Goal: Information Seeking & Learning: Learn about a topic

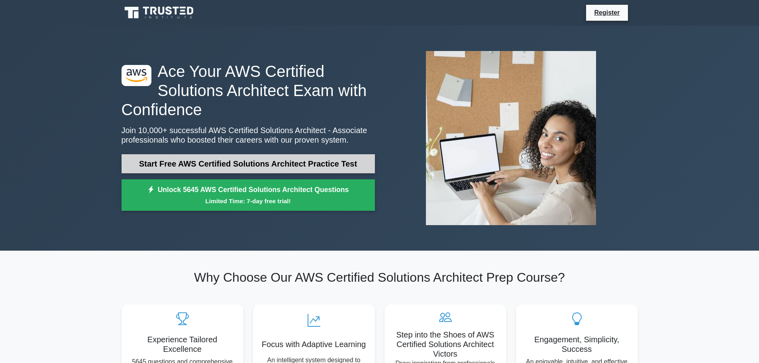
click at [241, 167] on link "Start Free AWS Certified Solutions Architect Practice Test" at bounding box center [249, 163] width 254 height 19
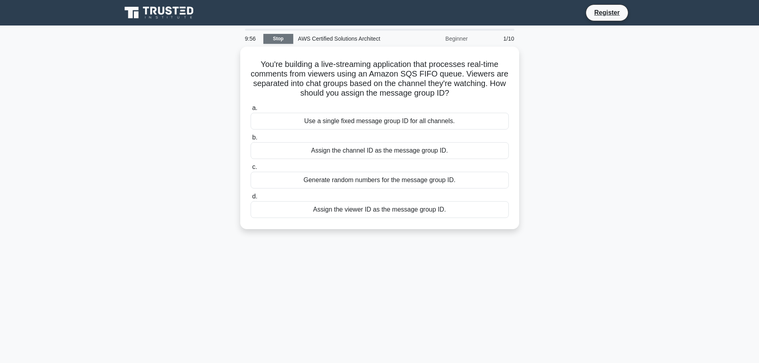
click at [271, 40] on link "Stop" at bounding box center [278, 39] width 30 height 10
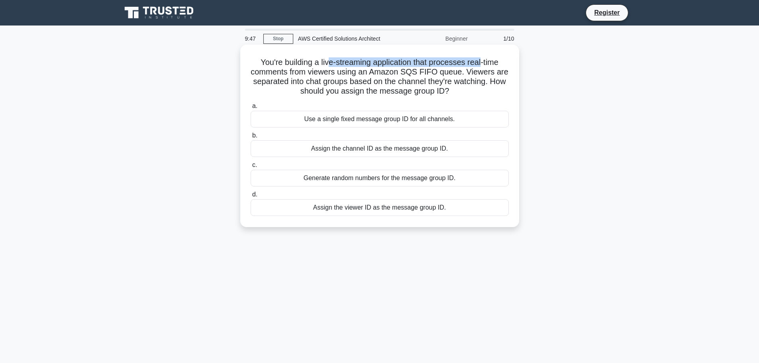
drag, startPoint x: 327, startPoint y: 62, endPoint x: 484, endPoint y: 62, distance: 156.7
click at [484, 62] on h5 "You're building a live-streaming application that processes real-time comments …" at bounding box center [380, 76] width 260 height 39
drag, startPoint x: 292, startPoint y: 74, endPoint x: 466, endPoint y: 72, distance: 173.8
click at [466, 72] on h5 "You're building a live-streaming application that processes real-time comments …" at bounding box center [380, 76] width 260 height 39
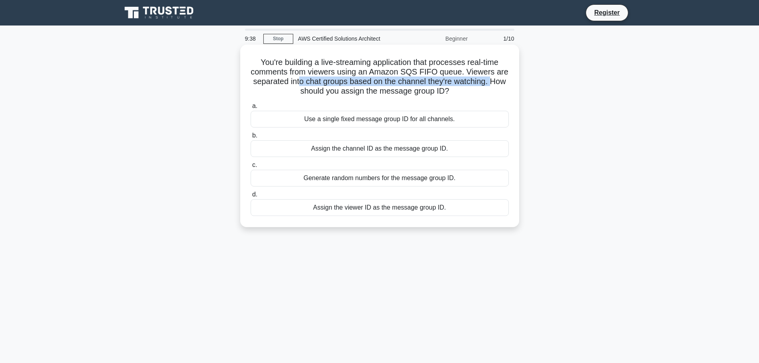
drag, startPoint x: 299, startPoint y: 82, endPoint x: 493, endPoint y: 83, distance: 193.7
click at [493, 83] on h5 "You're building a live-streaming application that processes real-time comments …" at bounding box center [380, 76] width 260 height 39
drag, startPoint x: 324, startPoint y: 94, endPoint x: 451, endPoint y: 91, distance: 127.2
click at [451, 91] on h5 "You're building a live-streaming application that processes real-time comments …" at bounding box center [380, 76] width 260 height 39
drag, startPoint x: 314, startPoint y: 69, endPoint x: 436, endPoint y: 68, distance: 121.6
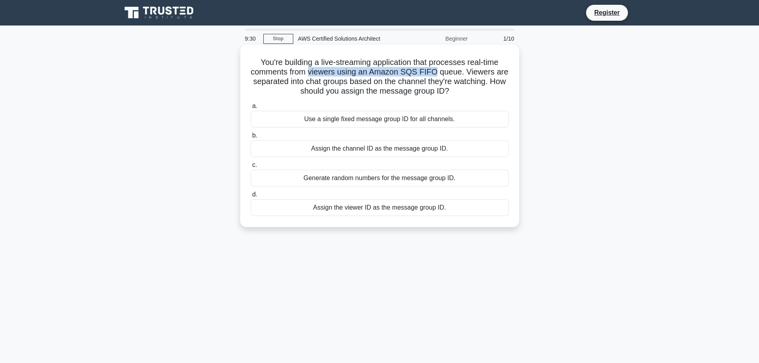
click at [436, 68] on h5 "You're building a live-streaming application that processes real-time comments …" at bounding box center [380, 76] width 260 height 39
click at [314, 68] on h5 "You're building a live-streaming application that processes real-time comments …" at bounding box center [380, 76] width 260 height 39
drag, startPoint x: 311, startPoint y: 81, endPoint x: 487, endPoint y: 78, distance: 176.2
click at [487, 78] on h5 "You're building a live-streaming application that processes real-time comments …" at bounding box center [380, 76] width 260 height 39
click at [400, 212] on div "Assign the viewer ID as the message group ID." at bounding box center [380, 207] width 258 height 17
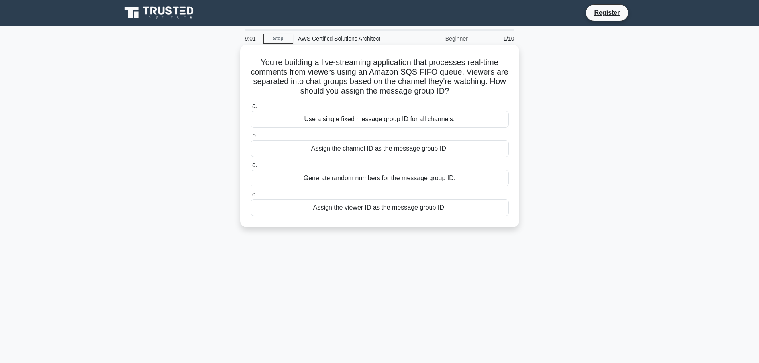
click at [251, 197] on input "d. Assign the viewer ID as the message group ID." at bounding box center [251, 194] width 0 height 5
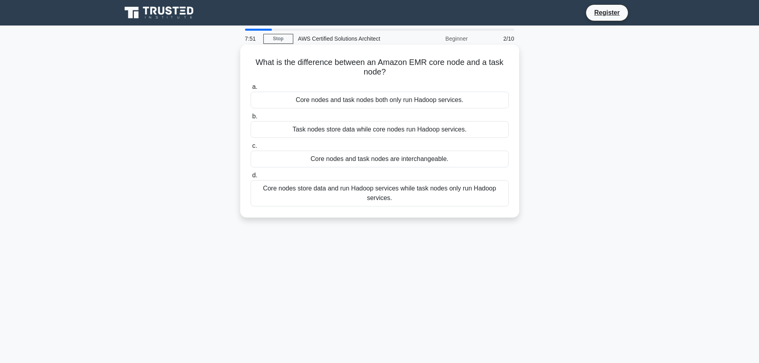
click at [395, 132] on div "Task nodes store data while core nodes run Hadoop services." at bounding box center [380, 129] width 258 height 17
click at [251, 119] on input "b. Task nodes store data while core nodes run Hadoop services." at bounding box center [251, 116] width 0 height 5
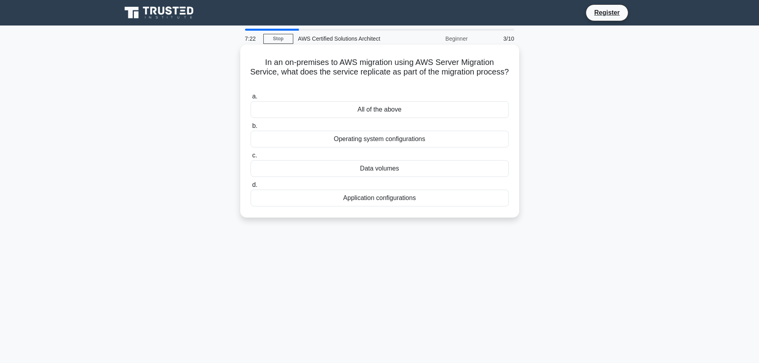
click at [379, 202] on div "Application configurations" at bounding box center [380, 198] width 258 height 17
click at [251, 188] on input "d. Application configurations" at bounding box center [251, 185] width 0 height 5
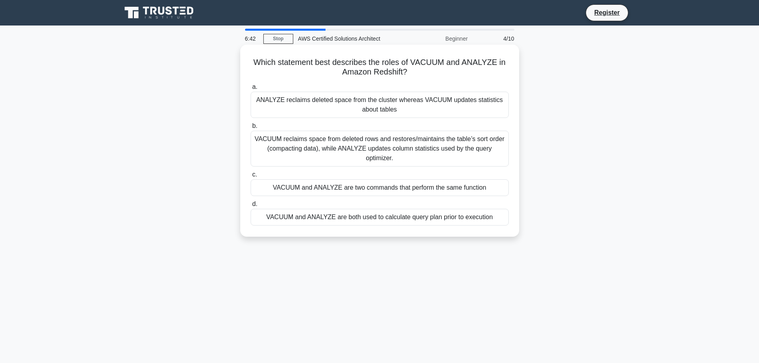
click at [417, 101] on div "ANALYZE reclaims deleted space from the cluster whereas VACUUM updates statisti…" at bounding box center [380, 105] width 258 height 26
click at [251, 90] on input "a. ANALYZE reclaims deleted space from the cluster whereas VACUUM updates stati…" at bounding box center [251, 87] width 0 height 5
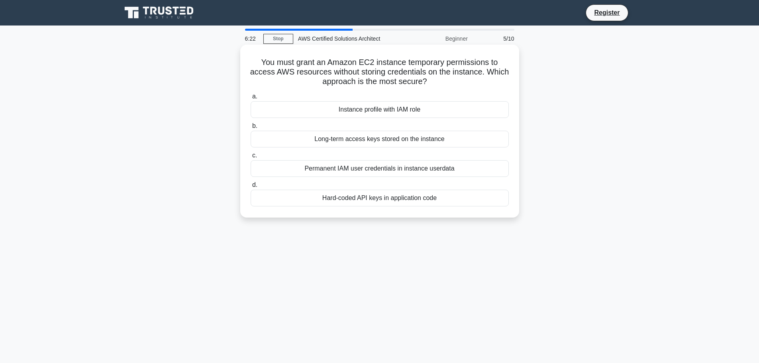
click at [501, 109] on div "Instance profile with IAM role" at bounding box center [380, 109] width 258 height 17
click at [251, 99] on input "a. Instance profile with IAM role" at bounding box center [251, 96] width 0 height 5
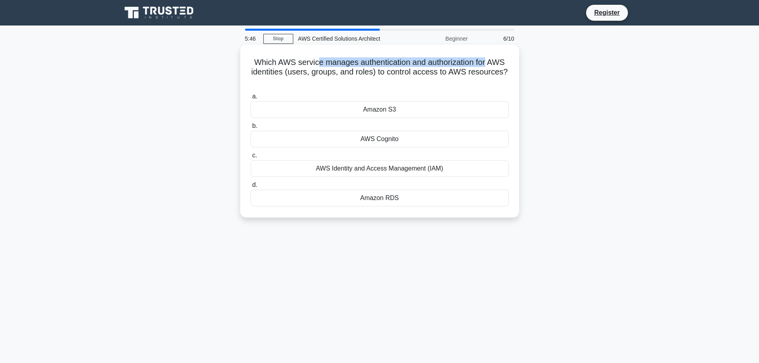
drag, startPoint x: 318, startPoint y: 62, endPoint x: 490, endPoint y: 62, distance: 171.8
click at [490, 62] on h5 "Which AWS service manages authentication and authorization for AWS identities (…" at bounding box center [380, 71] width 260 height 29
drag, startPoint x: 299, startPoint y: 73, endPoint x: 500, endPoint y: 75, distance: 201.3
click at [500, 75] on h5 "Which AWS service manages authentication and authorization for AWS identities (…" at bounding box center [380, 71] width 260 height 29
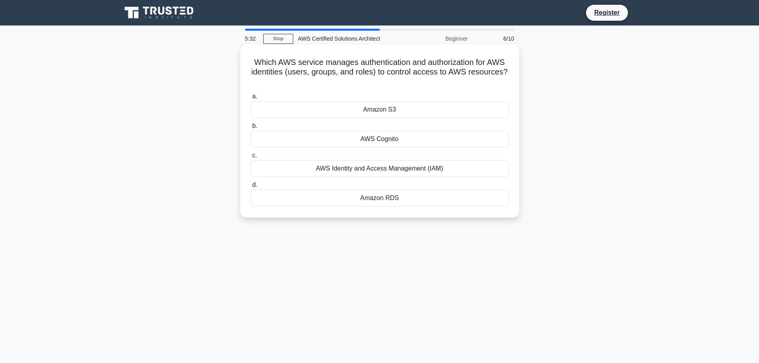
click at [383, 172] on div "AWS Identity and Access Management (IAM)" at bounding box center [380, 168] width 258 height 17
click at [251, 158] on input "c. AWS Identity and Access Management (IAM)" at bounding box center [251, 155] width 0 height 5
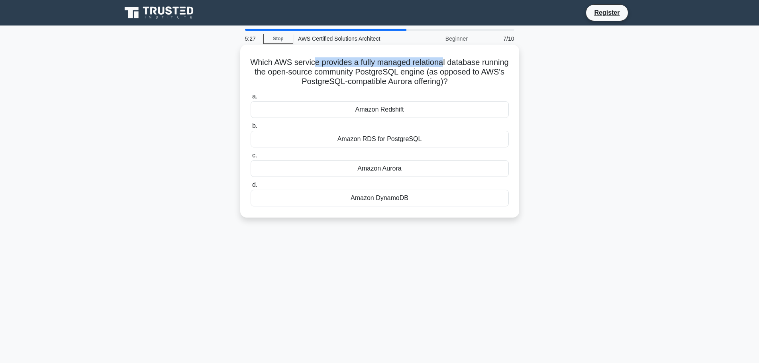
drag, startPoint x: 332, startPoint y: 63, endPoint x: 458, endPoint y: 63, distance: 126.0
click at [458, 63] on h5 "Which AWS service provides a fully managed relational database running the open…" at bounding box center [380, 71] width 260 height 29
drag, startPoint x: 305, startPoint y: 73, endPoint x: 445, endPoint y: 73, distance: 139.5
click at [445, 73] on h5 "Which AWS service provides a fully managed relational database running the open…" at bounding box center [380, 71] width 260 height 29
click at [394, 171] on div "Amazon Aurora" at bounding box center [380, 168] width 258 height 17
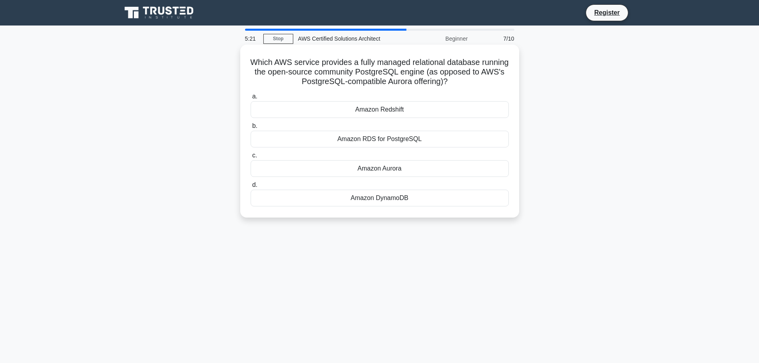
click at [251, 158] on input "c. Amazon Aurora" at bounding box center [251, 155] width 0 height 5
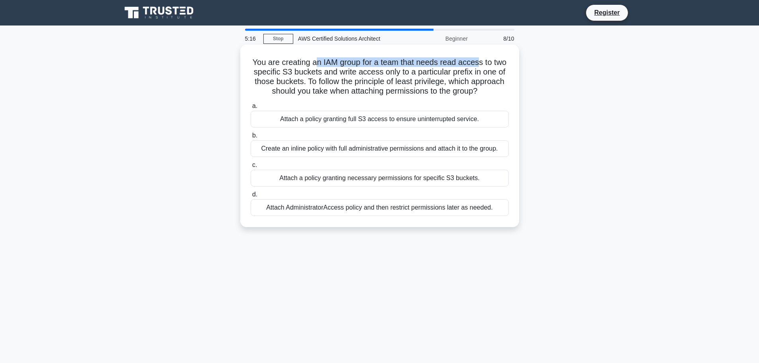
drag, startPoint x: 316, startPoint y: 63, endPoint x: 479, endPoint y: 66, distance: 163.5
click at [479, 66] on h5 "You are creating an IAM group for a team that needs read access to two specific…" at bounding box center [380, 76] width 260 height 39
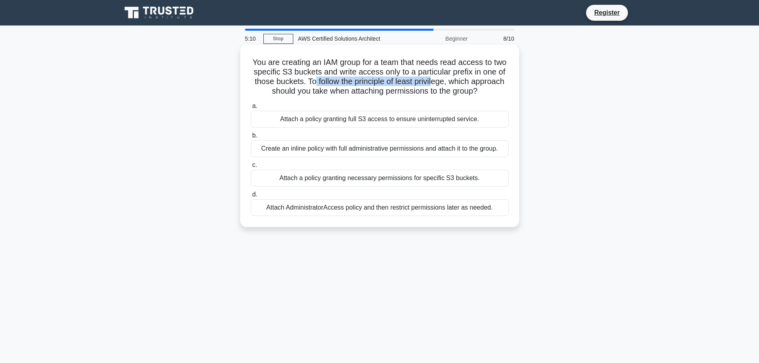
drag, startPoint x: 313, startPoint y: 82, endPoint x: 434, endPoint y: 83, distance: 121.2
click at [434, 83] on h5 "You are creating an IAM group for a team that needs read access to two specific…" at bounding box center [380, 76] width 260 height 39
click at [377, 184] on div "Attach a policy granting necessary permissions for specific S3 buckets." at bounding box center [380, 178] width 258 height 17
click at [251, 168] on input "c. Attach a policy granting necessary permissions for specific S3 buckets." at bounding box center [251, 165] width 0 height 5
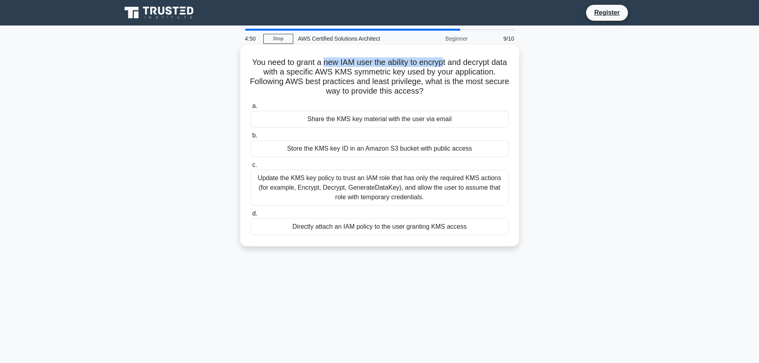
drag, startPoint x: 330, startPoint y: 62, endPoint x: 455, endPoint y: 64, distance: 125.2
click at [455, 64] on h5 "You need to grant a new IAM user the ability to encrypt and decrypt data with a…" at bounding box center [380, 76] width 260 height 39
drag, startPoint x: 458, startPoint y: 65, endPoint x: 347, endPoint y: 63, distance: 111.2
click at [347, 63] on h5 "You need to grant a new IAM user the ability to encrypt and decrypt data with a…" at bounding box center [380, 76] width 260 height 39
click at [348, 68] on h5 "You need to grant a new IAM user the ability to encrypt and decrypt data with a…" at bounding box center [380, 76] width 260 height 39
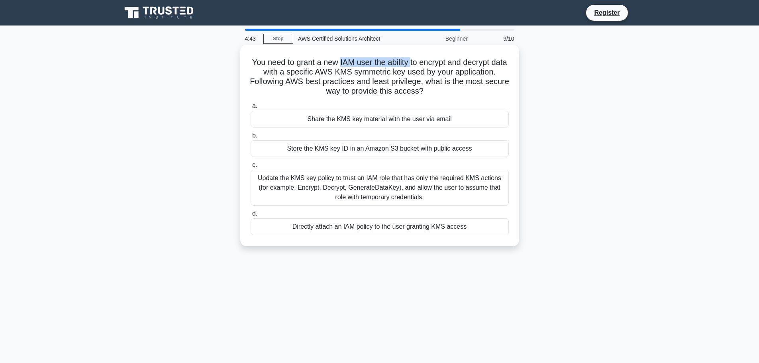
drag, startPoint x: 346, startPoint y: 65, endPoint x: 420, endPoint y: 63, distance: 73.8
click at [420, 63] on h5 "You need to grant a new IAM user the ability to encrypt and decrypt data with a…" at bounding box center [380, 76] width 260 height 39
drag, startPoint x: 440, startPoint y: 79, endPoint x: 492, endPoint y: 81, distance: 51.8
click at [492, 81] on h5 "You need to grant a new IAM user the ability to encrypt and decrypt data with a…" at bounding box center [380, 76] width 260 height 39
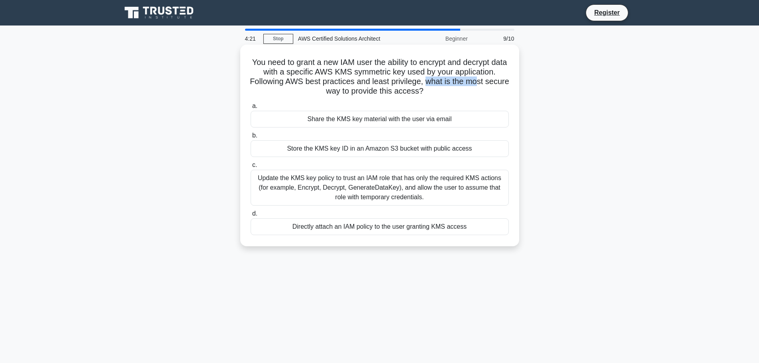
click at [492, 81] on h5 "You need to grant a new IAM user the ability to encrypt and decrypt data with a…" at bounding box center [380, 76] width 260 height 39
drag, startPoint x: 309, startPoint y: 181, endPoint x: 472, endPoint y: 183, distance: 163.0
click at [471, 183] on div "Update the KMS key policy to trust an IAM role that has only the required KMS a…" at bounding box center [380, 188] width 258 height 36
click at [445, 191] on div "Update the KMS key policy to trust an IAM role that has only the required KMS a…" at bounding box center [380, 188] width 258 height 36
click at [251, 168] on input "c. Update the KMS key policy to trust an IAM role that has only the required KM…" at bounding box center [251, 165] width 0 height 5
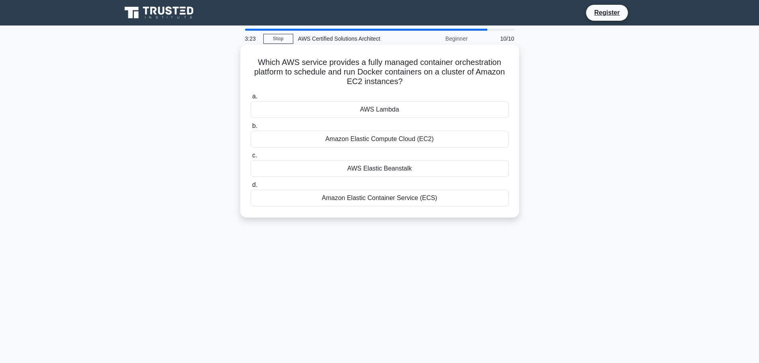
click at [381, 204] on div "Amazon Elastic Container Service (ECS)" at bounding box center [380, 198] width 258 height 17
click at [251, 188] on input "d. Amazon Elastic Container Service (ECS)" at bounding box center [251, 185] width 0 height 5
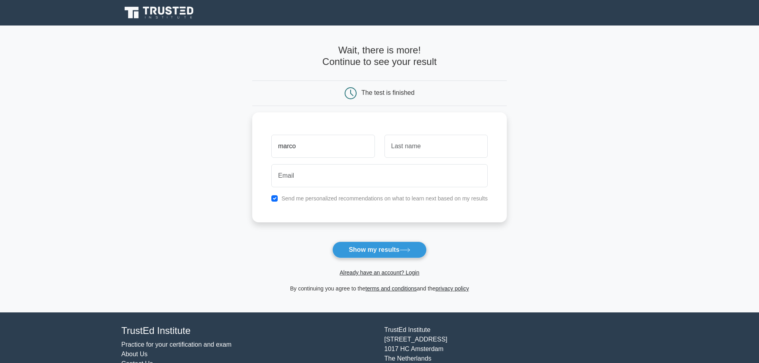
type input "marco"
type input "piras"
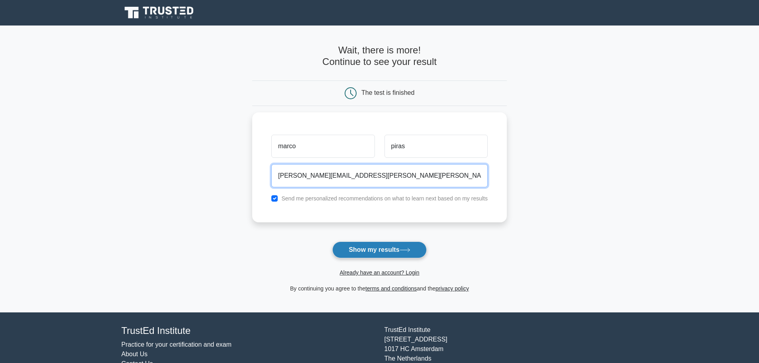
type input "marco.piras@conte.it"
click at [379, 249] on button "Show my results" at bounding box center [379, 250] width 94 height 17
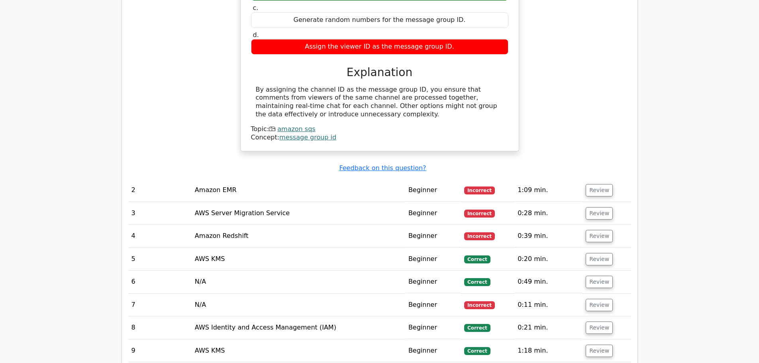
scroll to position [800, 0]
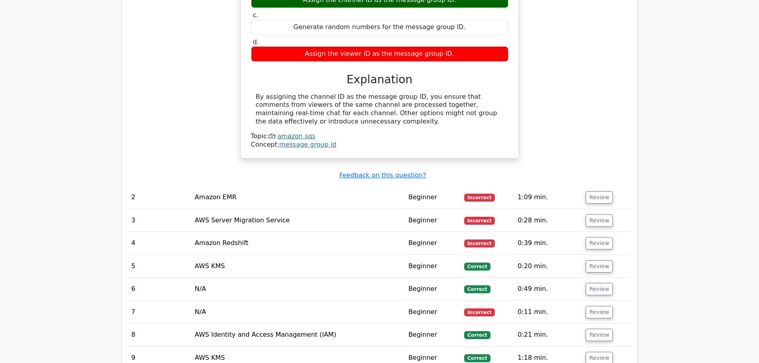
click at [254, 209] on td "AWS Server Migration Service" at bounding box center [299, 220] width 214 height 23
click at [600, 214] on button "Review" at bounding box center [599, 220] width 27 height 12
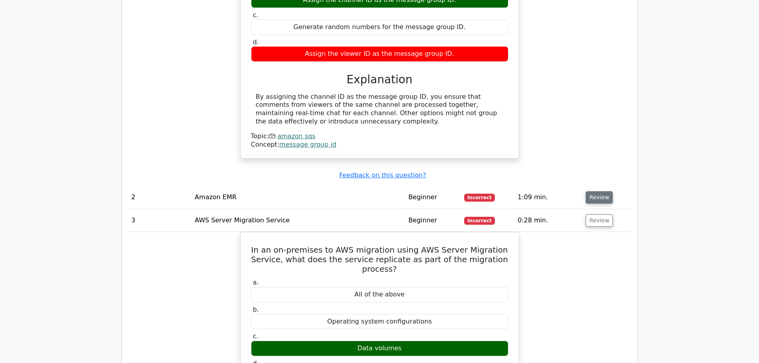
click at [596, 191] on button "Review" at bounding box center [599, 197] width 27 height 12
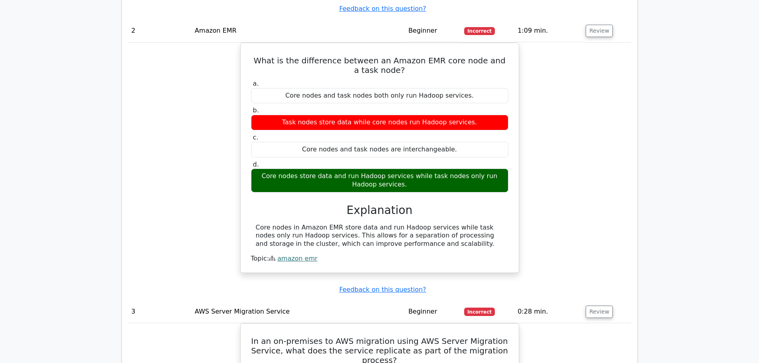
scroll to position [950, 0]
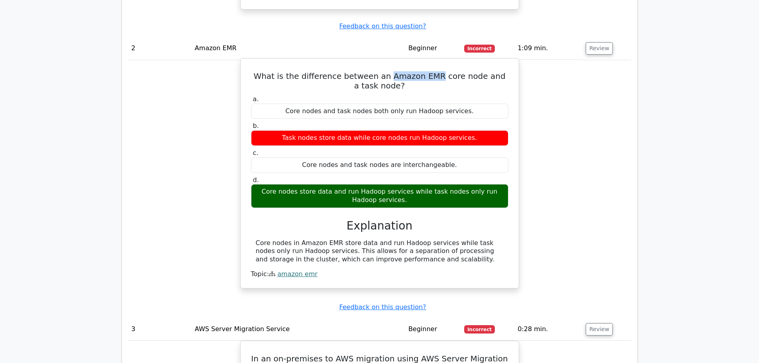
drag, startPoint x: 382, startPoint y: 39, endPoint x: 427, endPoint y: 39, distance: 44.2
click at [427, 71] on h5 "What is the difference between an Amazon EMR core node and a task node?" at bounding box center [379, 80] width 259 height 19
copy h5 "Amazon EMR"
